Goal: Task Accomplishment & Management: Manage account settings

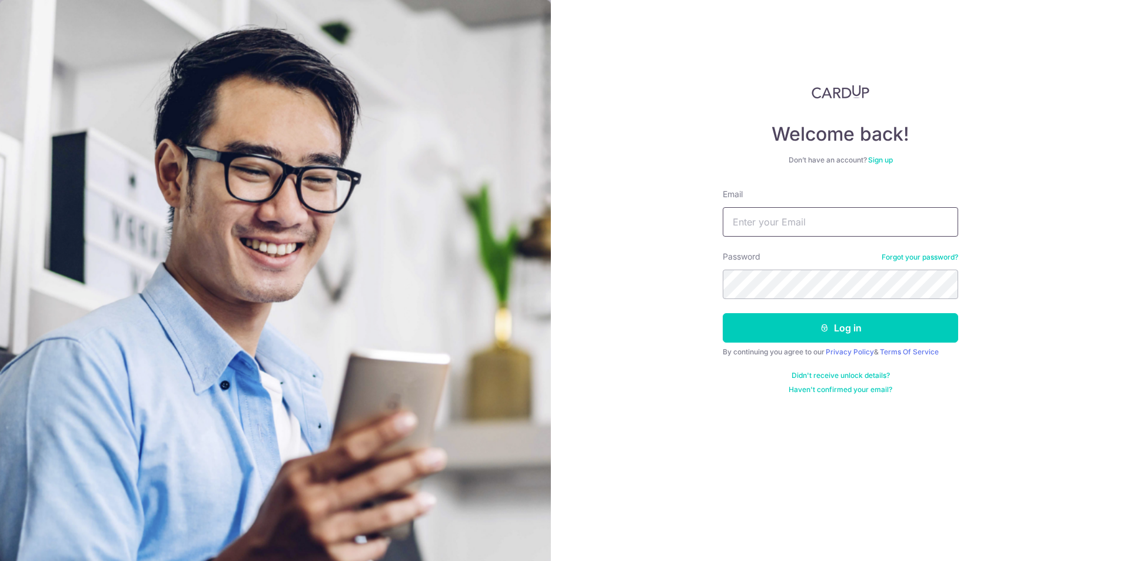
click at [757, 217] on input "Email" at bounding box center [840, 221] width 235 height 29
type input "[EMAIL_ADDRESS][DOMAIN_NAME]"
click at [822, 322] on button "Log in" at bounding box center [840, 327] width 235 height 29
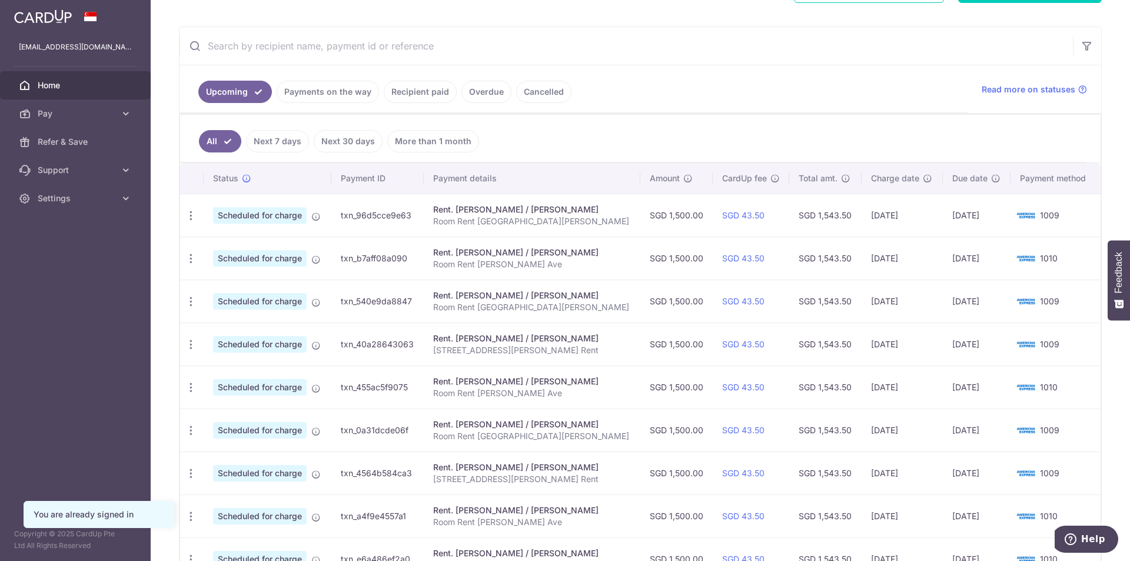
scroll to position [235, 0]
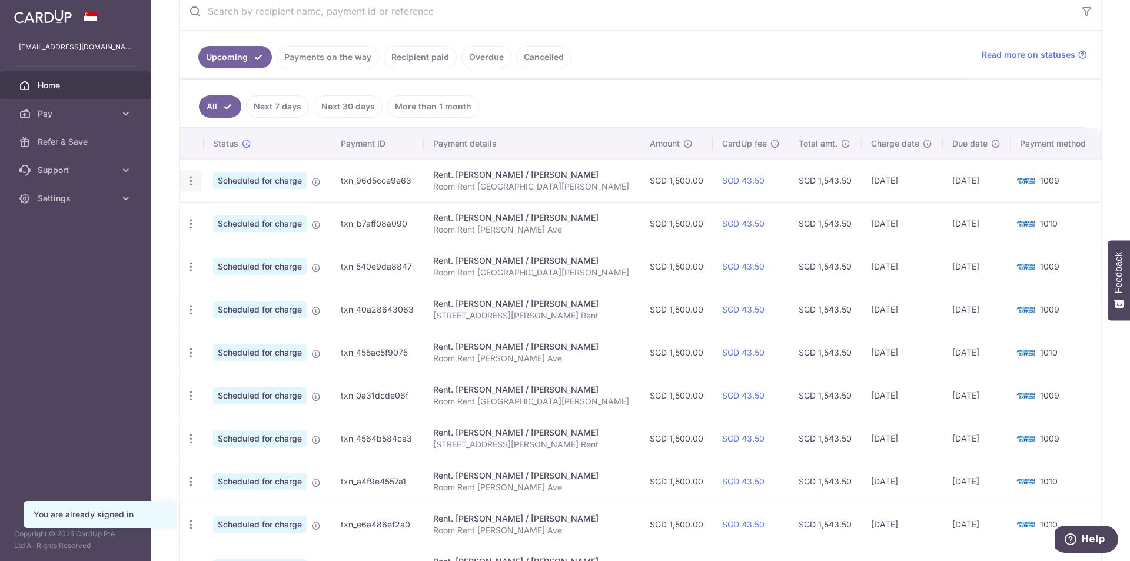
click at [191, 176] on icon "button" at bounding box center [191, 181] width 12 height 12
drag, startPoint x: 242, startPoint y: 210, endPoint x: 258, endPoint y: 205, distance: 17.1
click at [242, 210] on span "Update payment" at bounding box center [254, 213] width 80 height 14
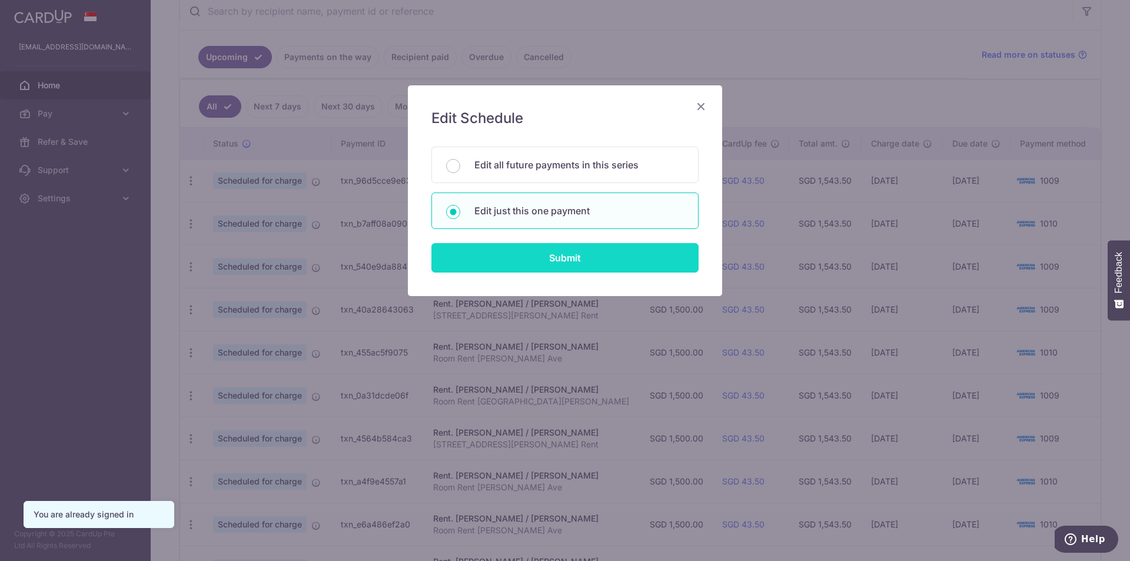
click at [558, 266] on input "Submit" at bounding box center [564, 257] width 267 height 29
radio input "true"
type input "1,500.00"
type input "[DATE]"
type input "Room Rent [GEOGRAPHIC_DATA][PERSON_NAME]"
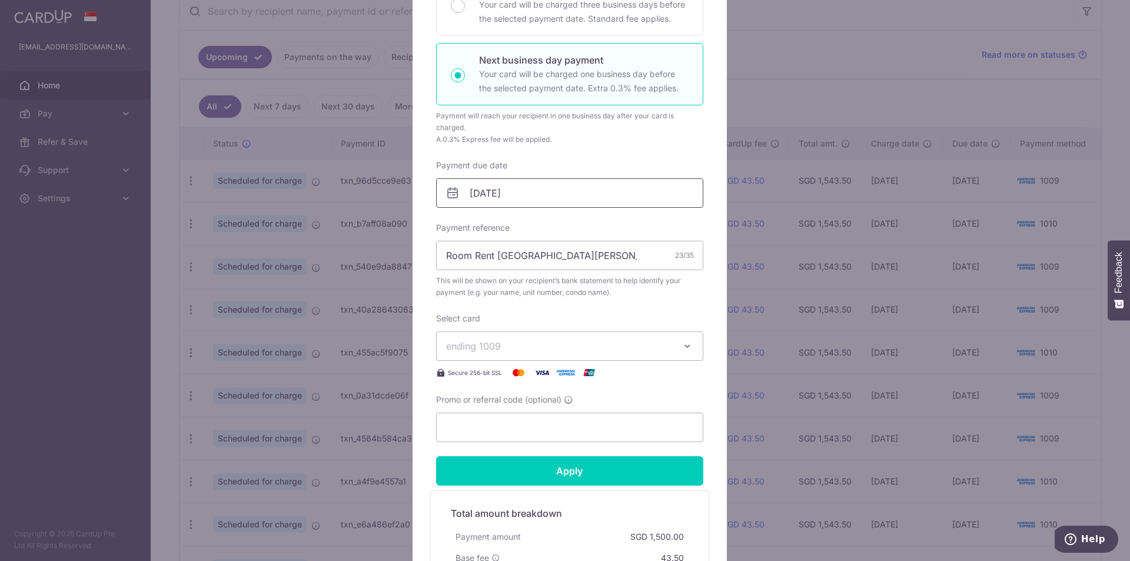
click at [467, 194] on input "[DATE]" at bounding box center [569, 192] width 267 height 29
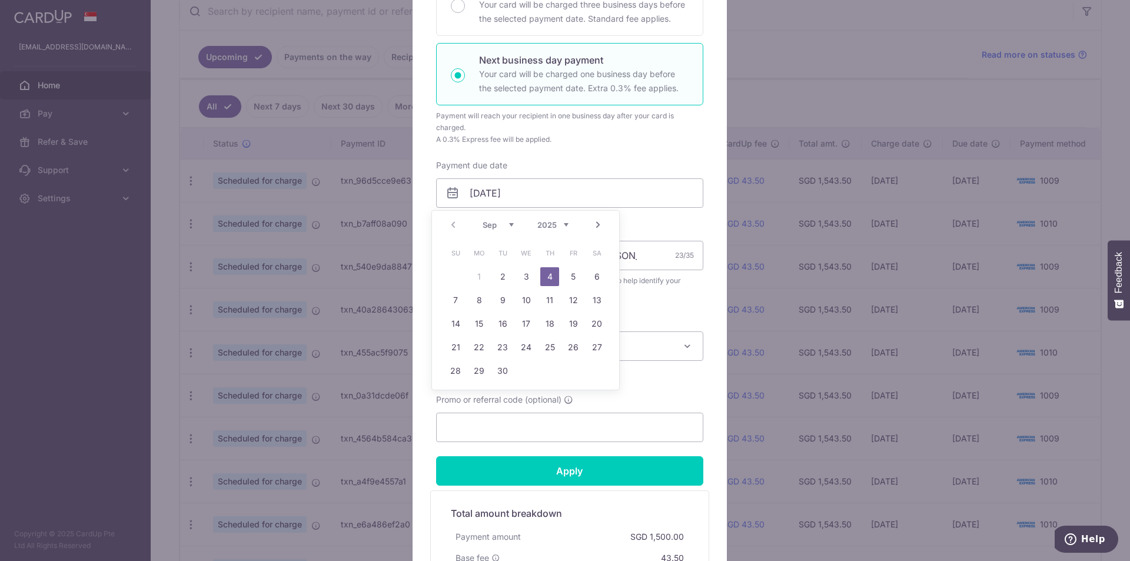
click at [453, 224] on div "Prev Next Sep Oct Nov Dec 2025 2026 2027 2028 2029 2030 2031 2032 2033 2034 2035" at bounding box center [525, 225] width 187 height 28
click at [454, 224] on div "Prev Next Sep Oct Nov Dec 2025 2026 2027 2028 2029 2030 2031 2032 2033 2034 2035" at bounding box center [525, 225] width 187 height 28
click at [521, 275] on link "3" at bounding box center [526, 276] width 19 height 19
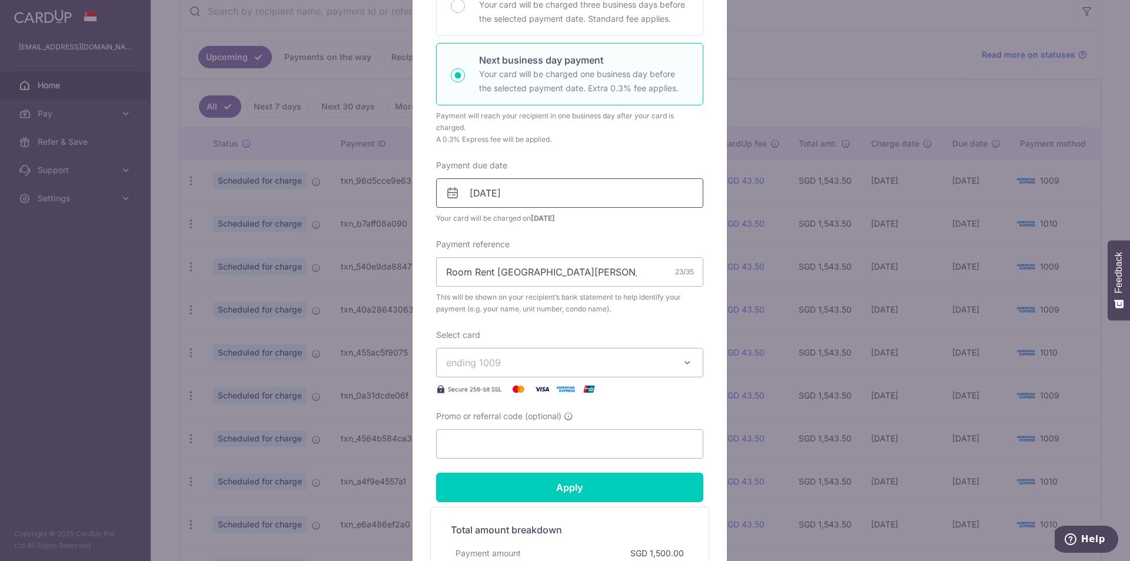
click at [484, 185] on input "[DATE]" at bounding box center [569, 192] width 267 height 29
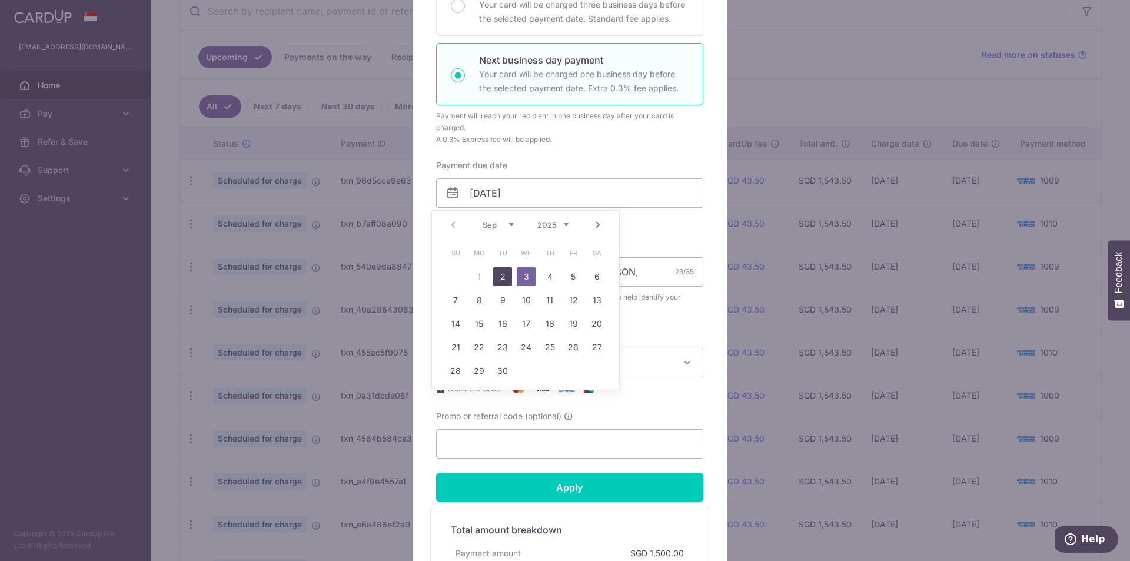
click at [498, 274] on link "2" at bounding box center [502, 276] width 19 height 19
type input "02/09/2025"
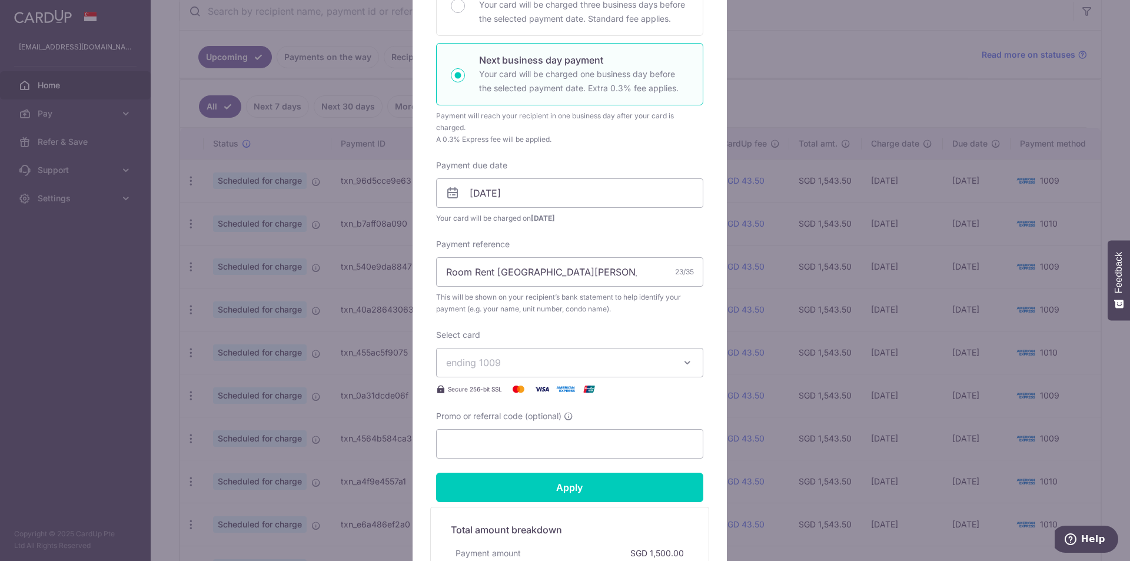
click at [785, 77] on div "Edit payment By clicking apply, you will make changes to all payments to Semera…" at bounding box center [565, 280] width 1130 height 561
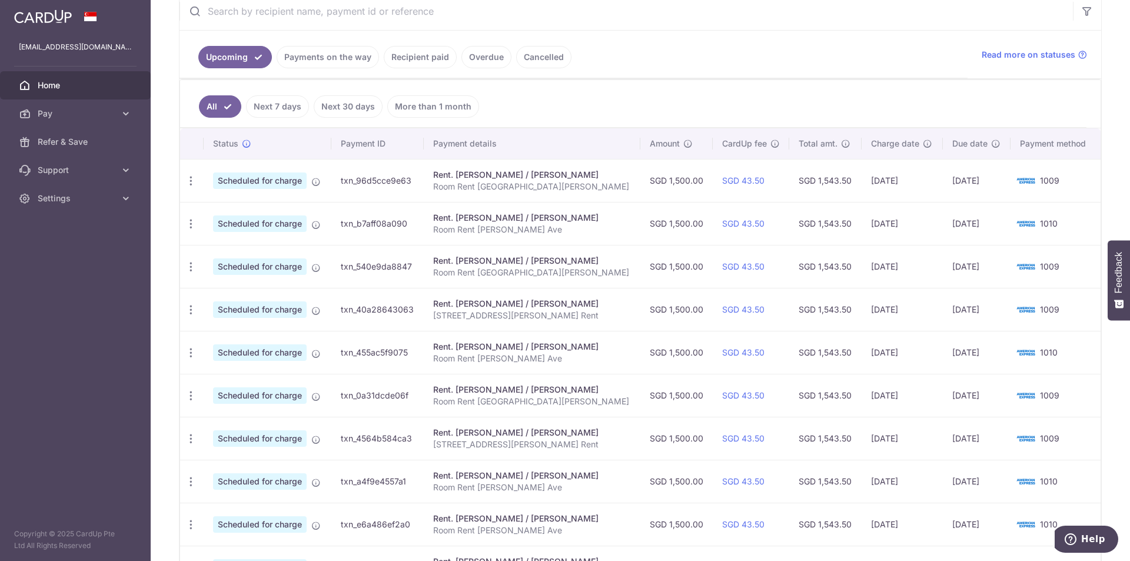
click at [343, 59] on link "Payments on the way" at bounding box center [328, 57] width 102 height 22
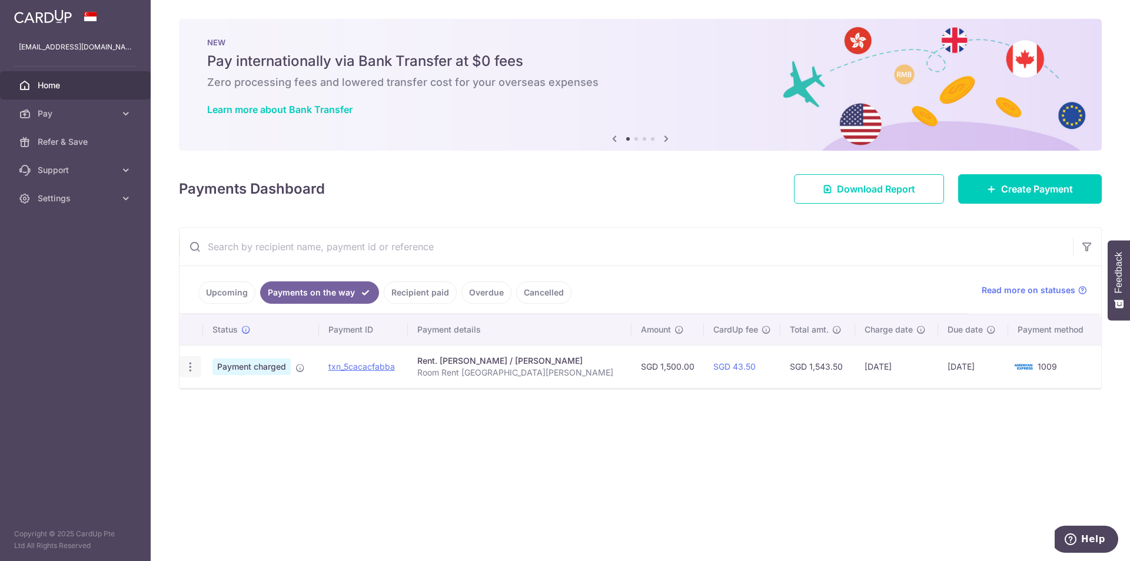
click at [191, 369] on icon "button" at bounding box center [190, 367] width 12 height 12
click at [588, 174] on div "Payments Dashboard Download Report Create Payment" at bounding box center [640, 186] width 923 height 34
